Goal: Task Accomplishment & Management: Complete application form

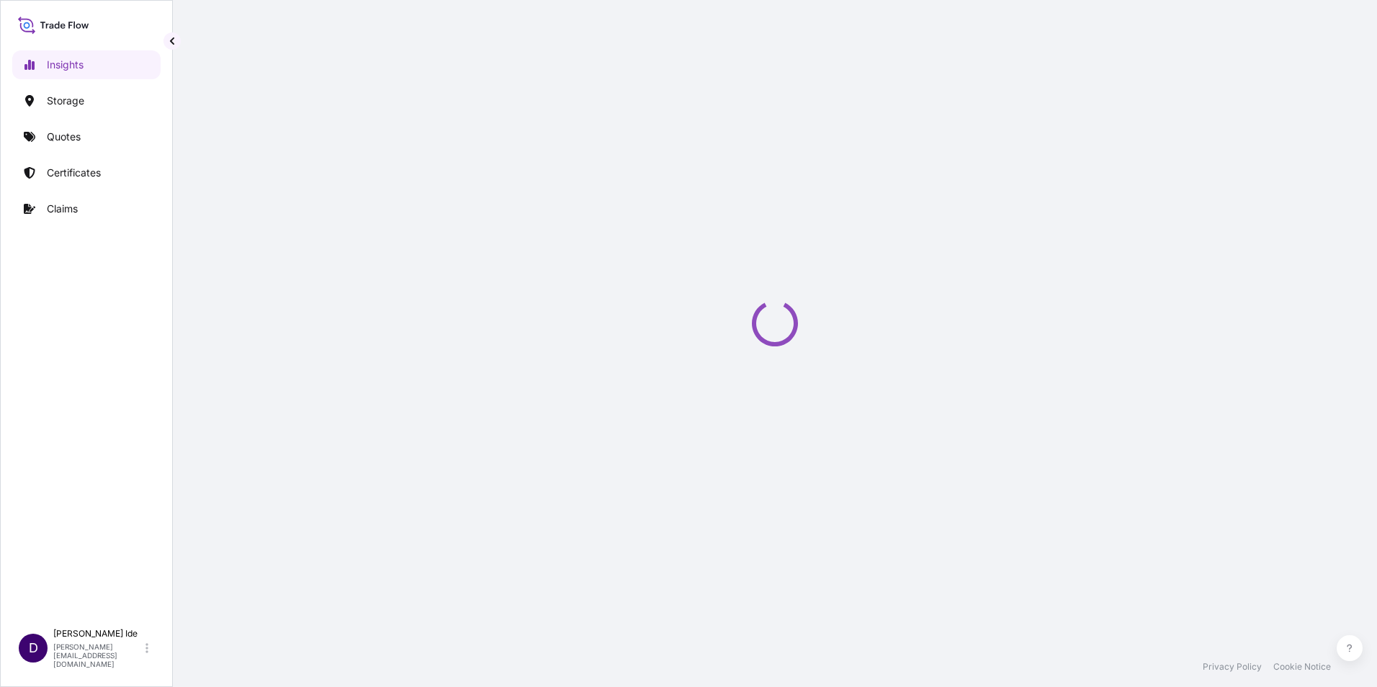
select select "2025"
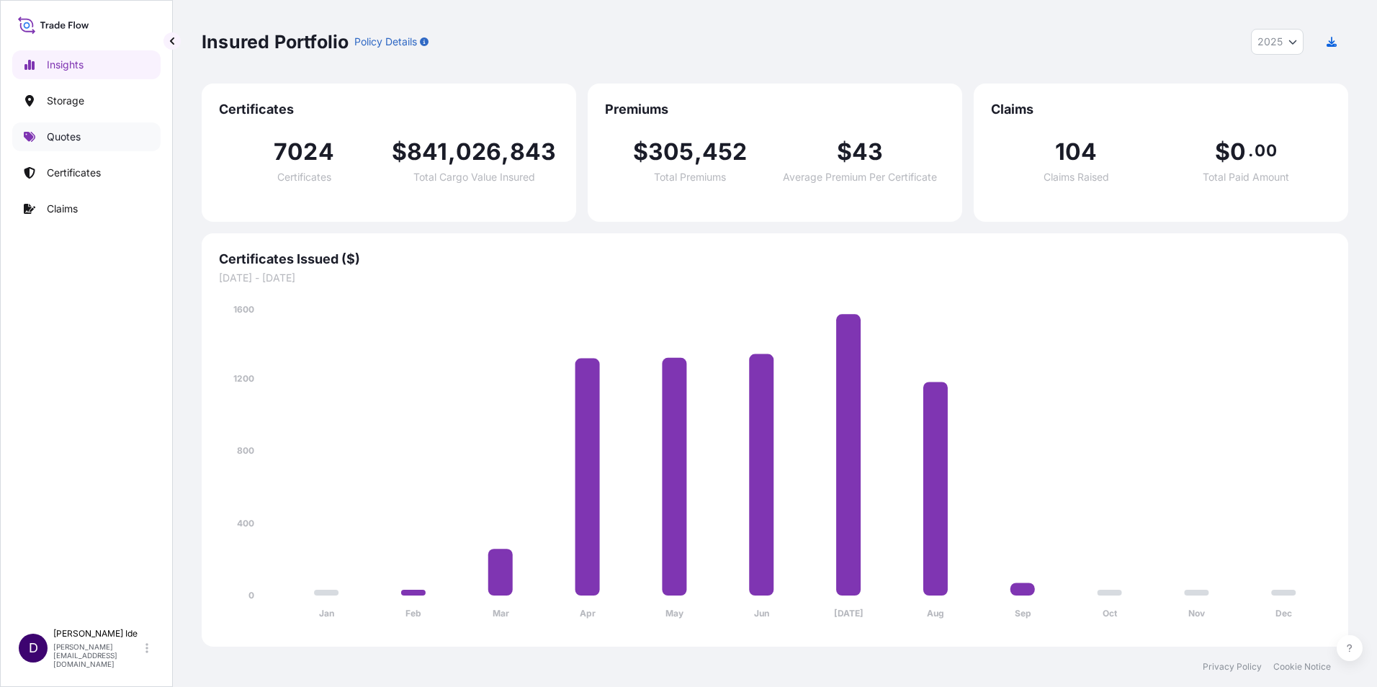
click at [70, 132] on p "Quotes" at bounding box center [64, 137] width 34 height 14
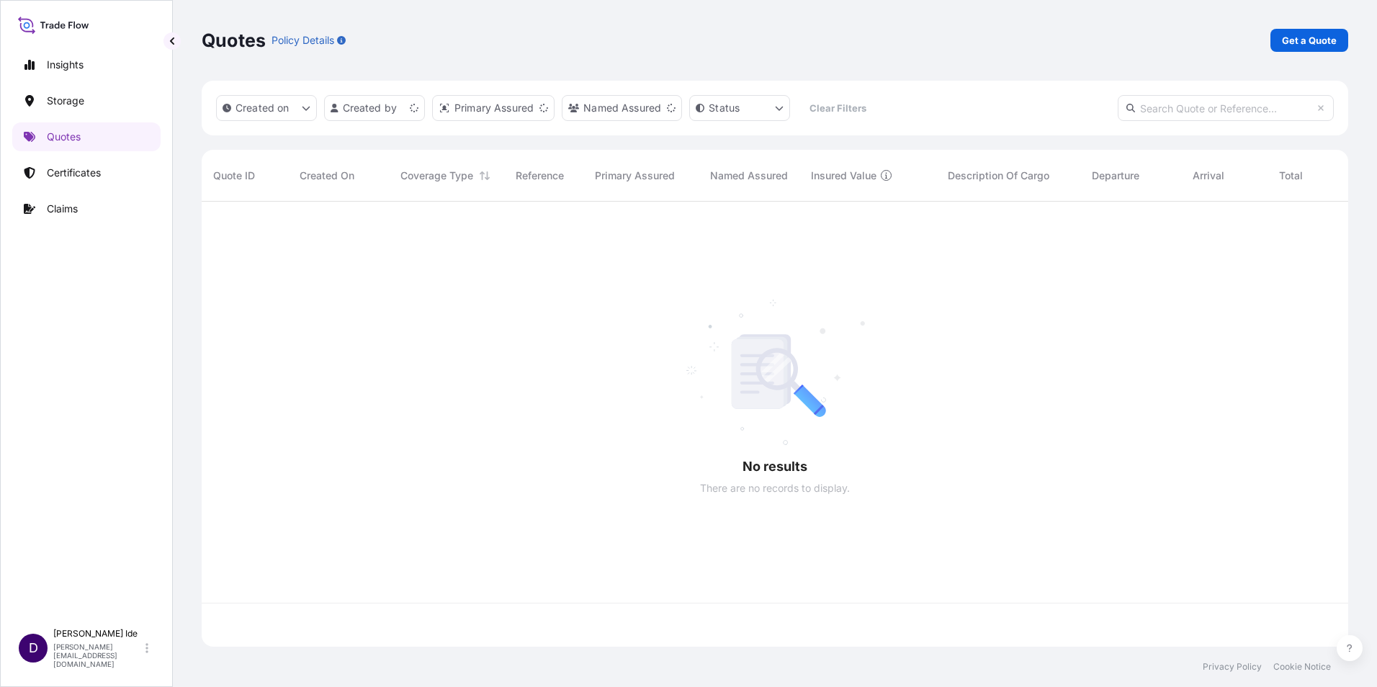
scroll to position [442, 1135]
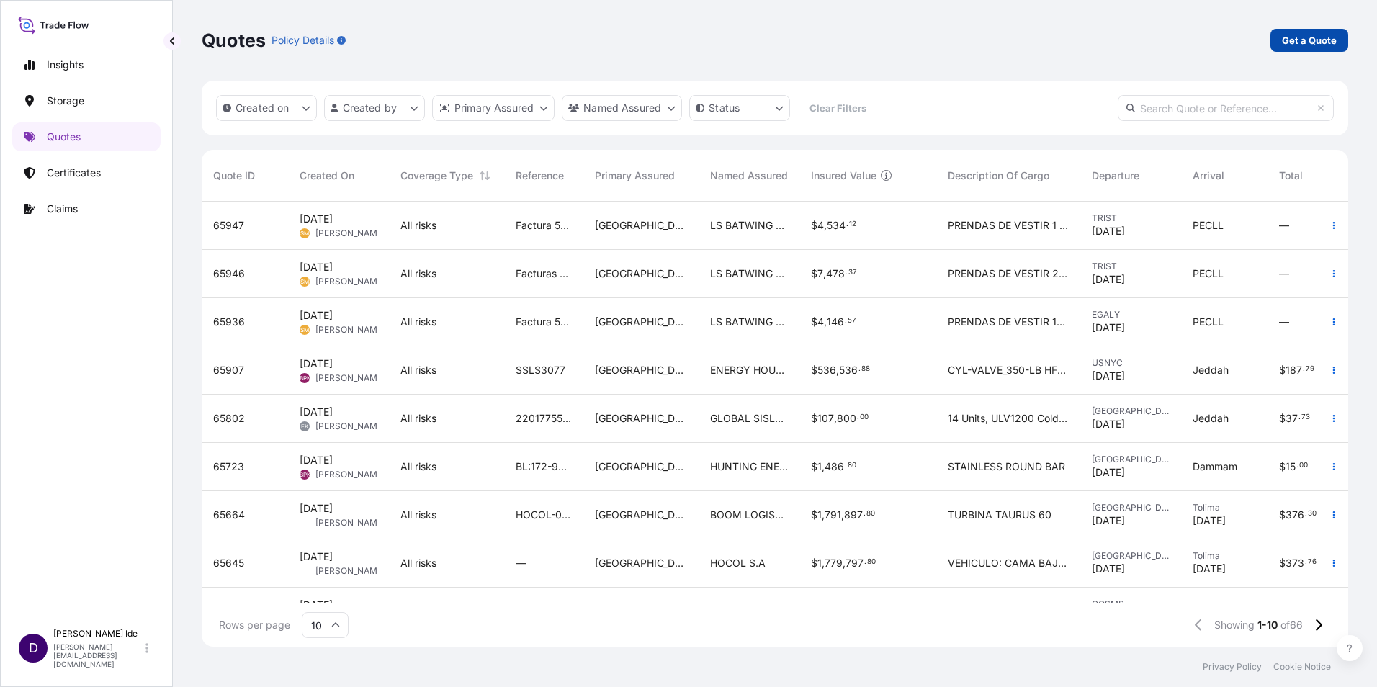
click at [1307, 44] on p "Get a Quote" at bounding box center [1309, 40] width 55 height 14
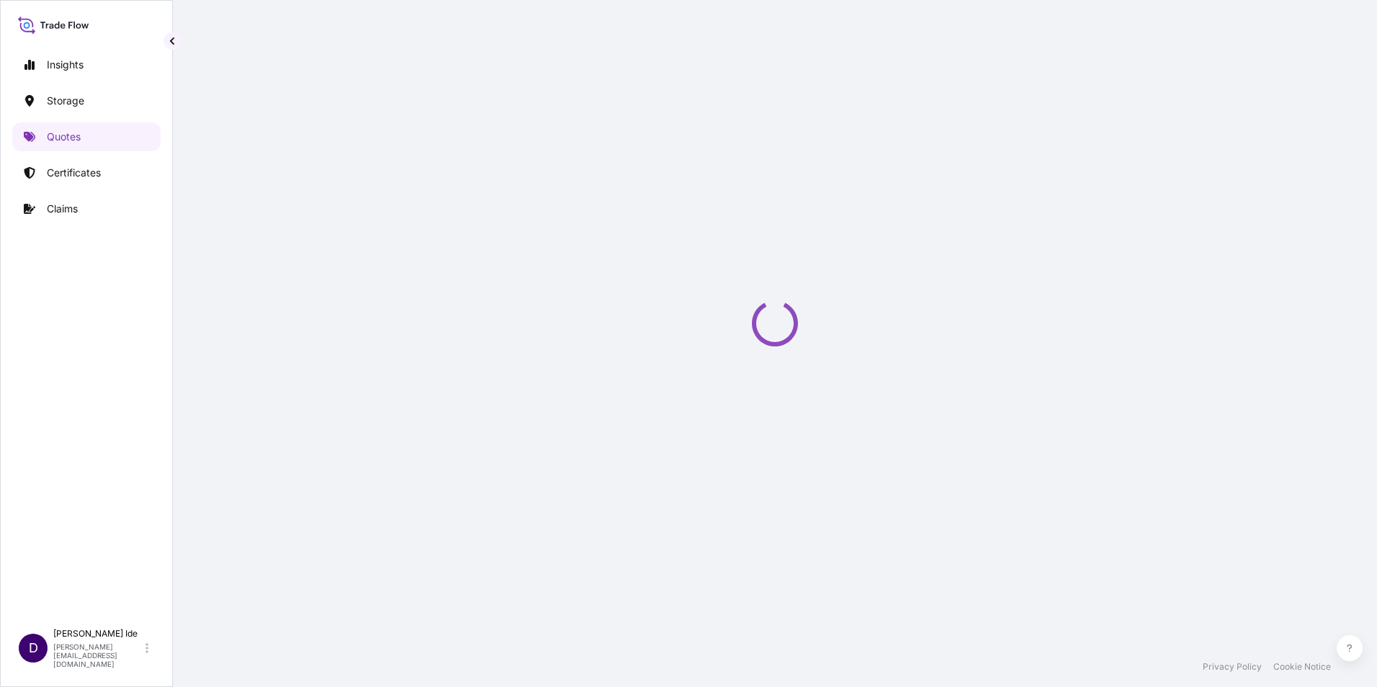
select select "Water"
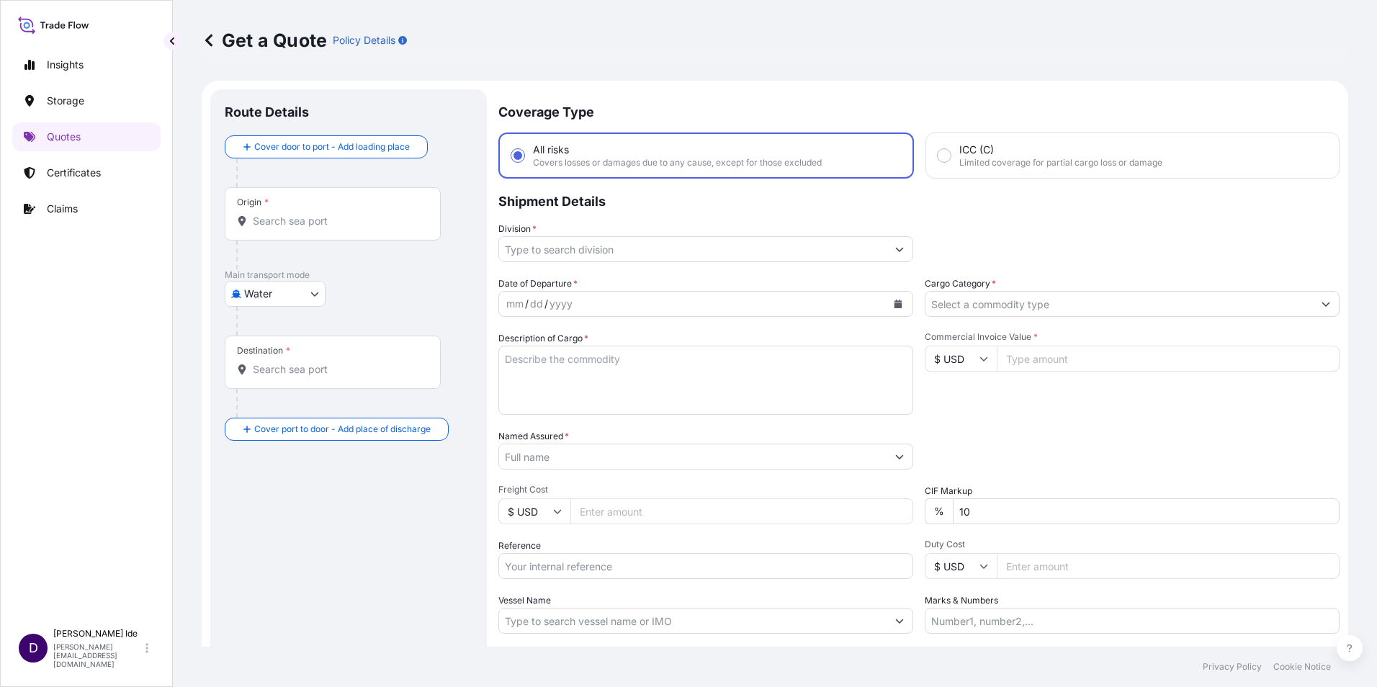
scroll to position [23, 0]
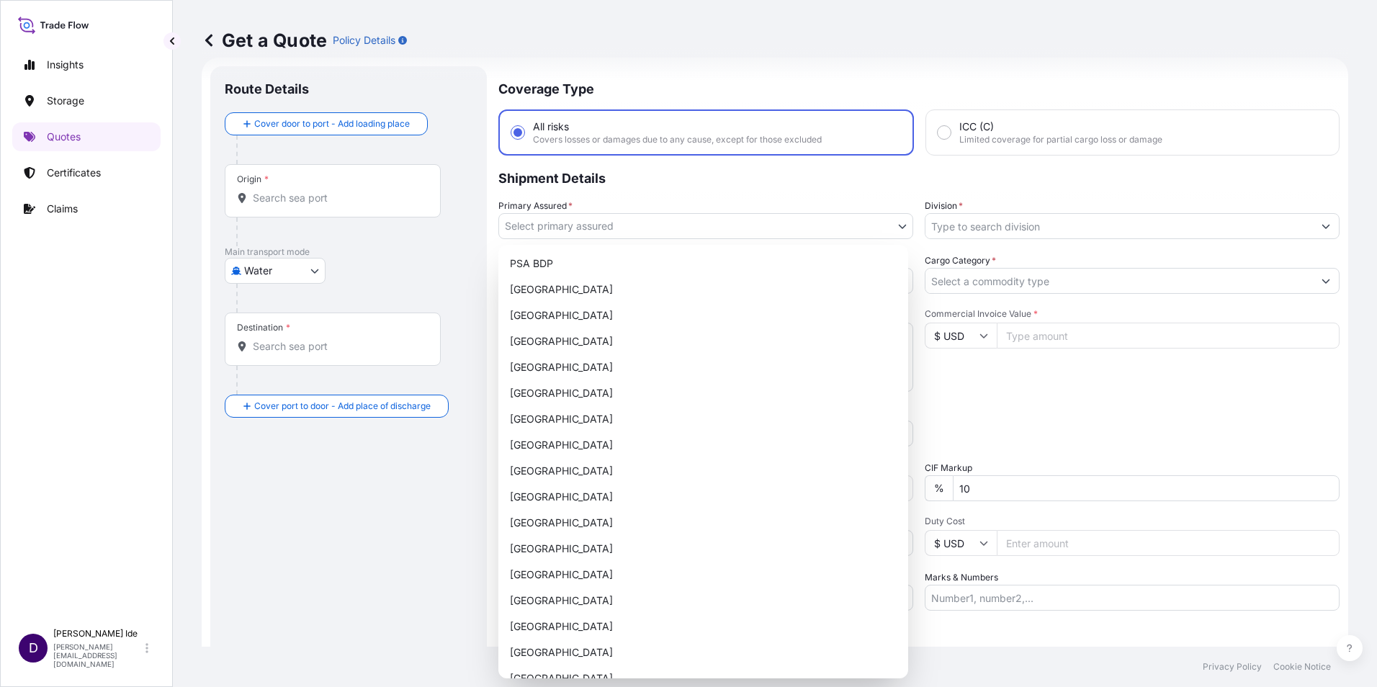
click at [895, 225] on body "Insights Storage Quotes Certificates Claims D [PERSON_NAME] [PERSON_NAME][EMAIL…" at bounding box center [688, 343] width 1377 height 687
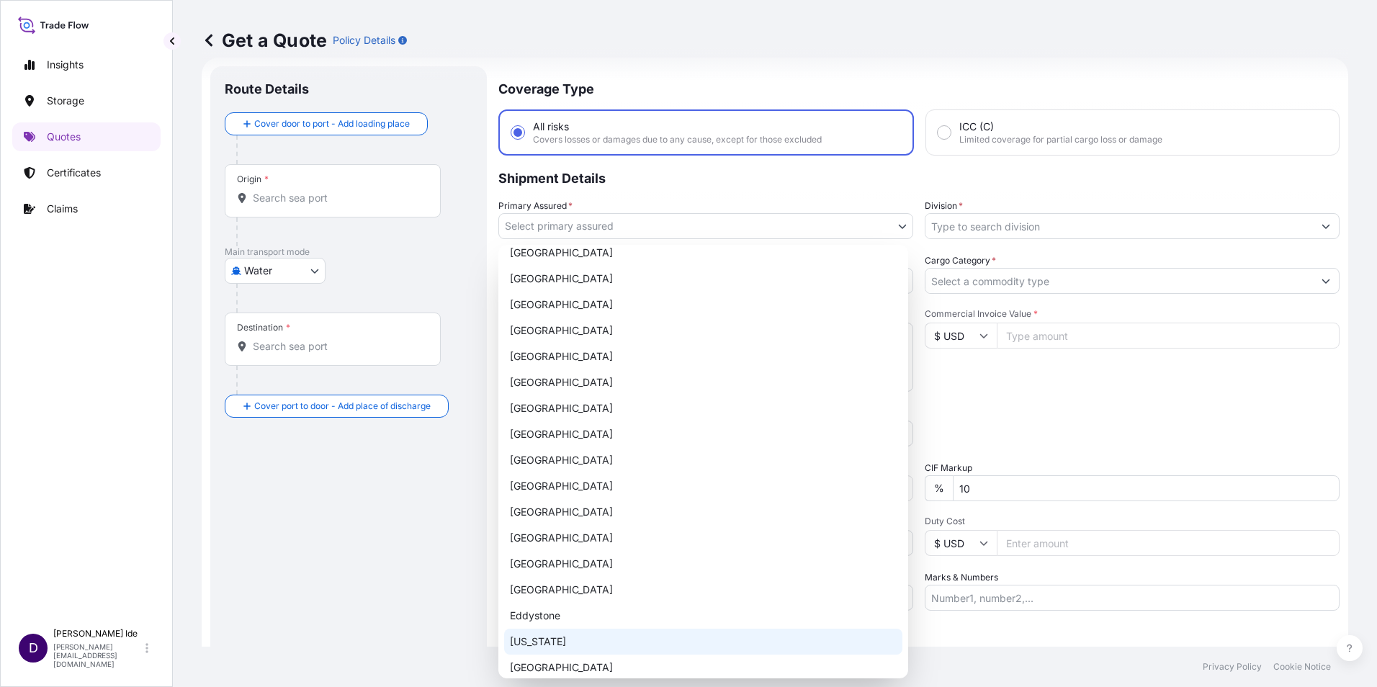
scroll to position [0, 0]
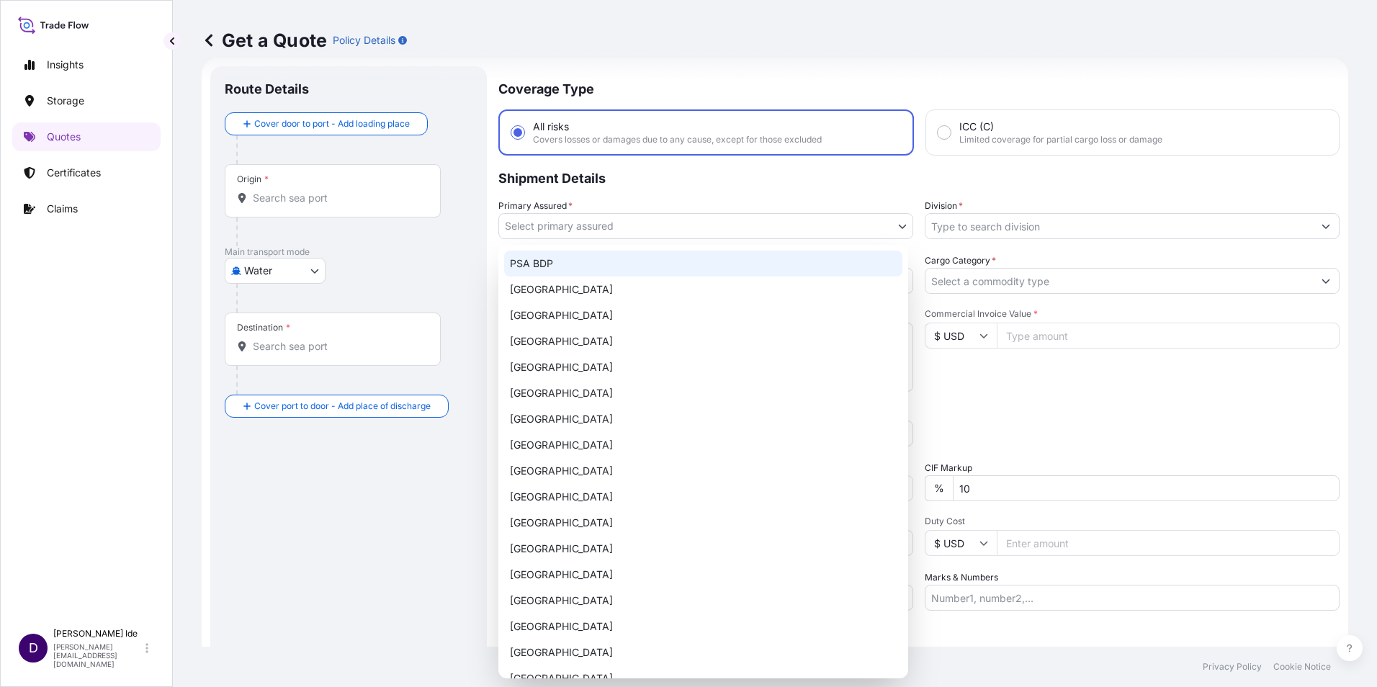
click at [741, 28] on div "Get a Quote Policy Details" at bounding box center [775, 40] width 1146 height 81
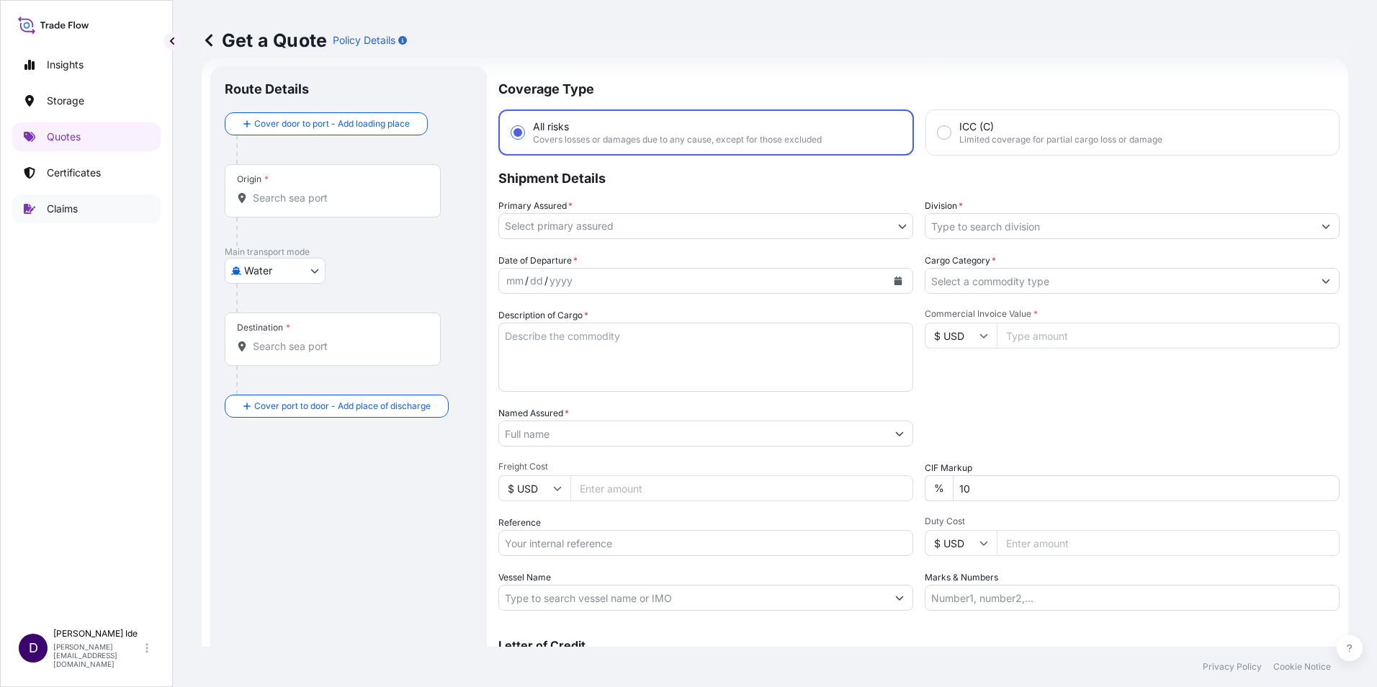
click at [60, 206] on p "Claims" at bounding box center [62, 209] width 31 height 14
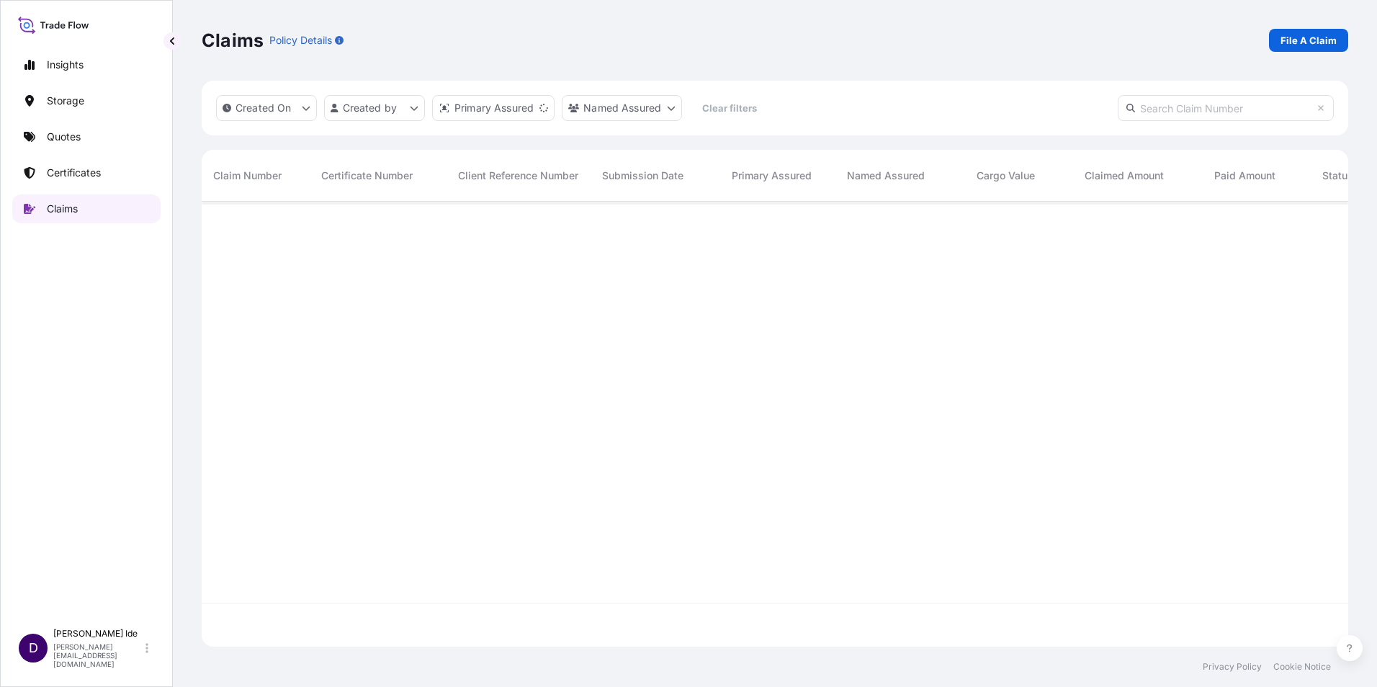
scroll to position [442, 1135]
click at [1289, 35] on p "File A Claim" at bounding box center [1308, 40] width 56 height 14
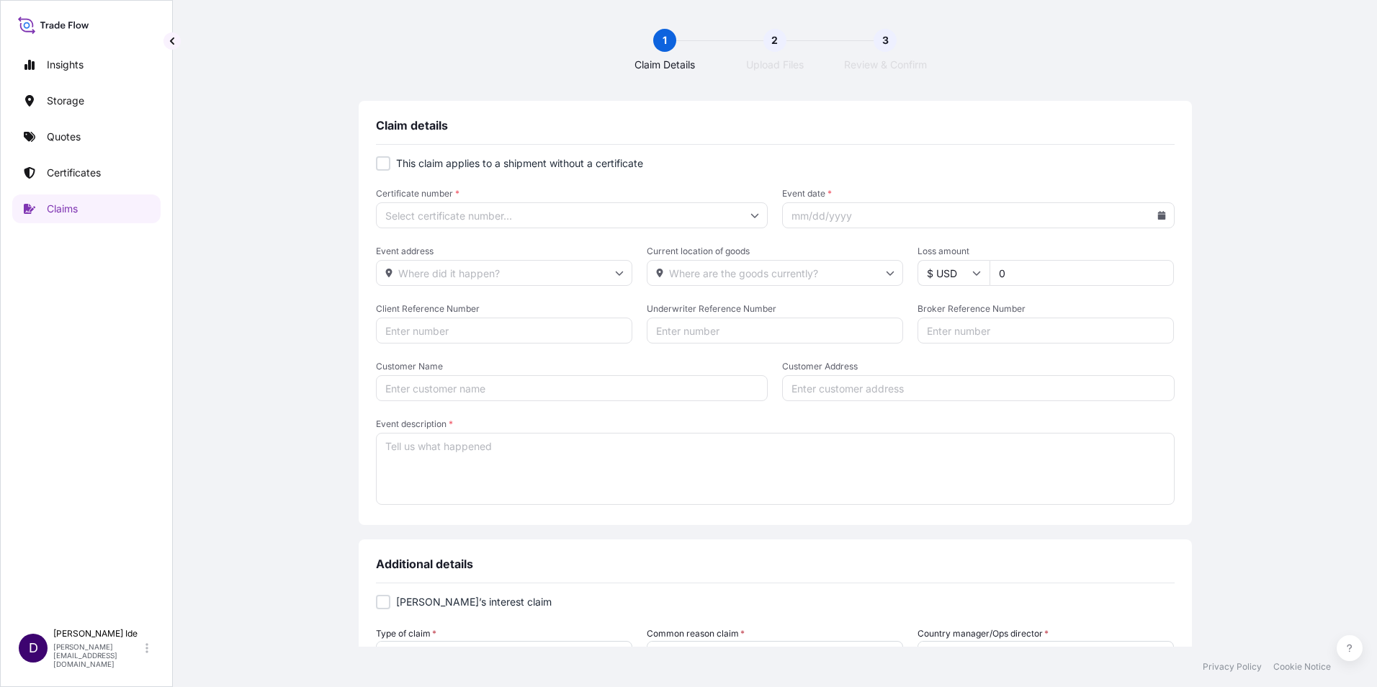
click at [409, 386] on input "Customer Name" at bounding box center [572, 388] width 392 height 26
